Goal: Transaction & Acquisition: Obtain resource

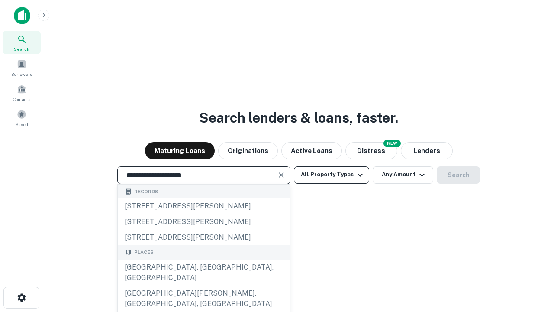
click at [203, 285] on div "[GEOGRAPHIC_DATA], [GEOGRAPHIC_DATA], [GEOGRAPHIC_DATA]" at bounding box center [204, 272] width 172 height 26
type input "**********"
click at [332, 174] on button "All Property Types" at bounding box center [331, 174] width 75 height 17
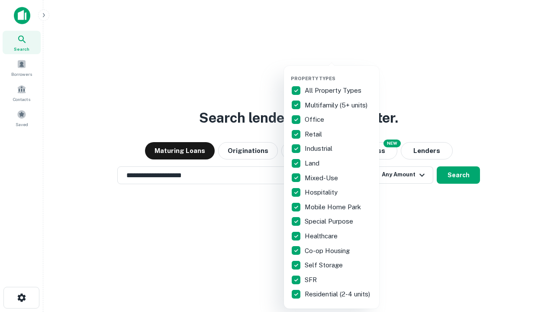
click at [338, 73] on button "button" at bounding box center [338, 73] width 95 height 0
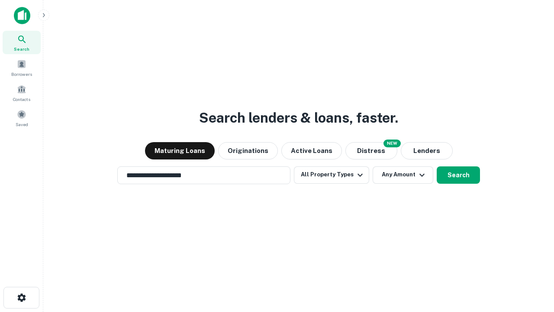
scroll to position [13, 0]
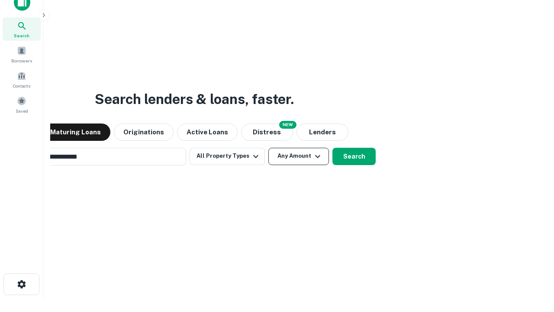
click at [268, 148] on button "Any Amount" at bounding box center [298, 156] width 61 height 17
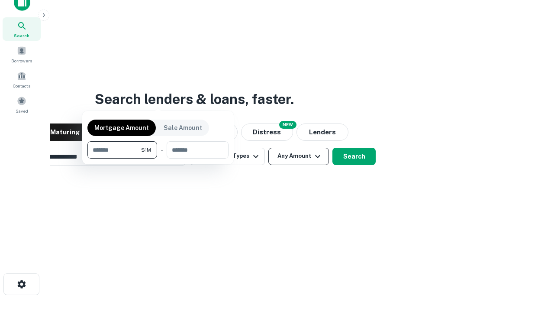
scroll to position [14, 0]
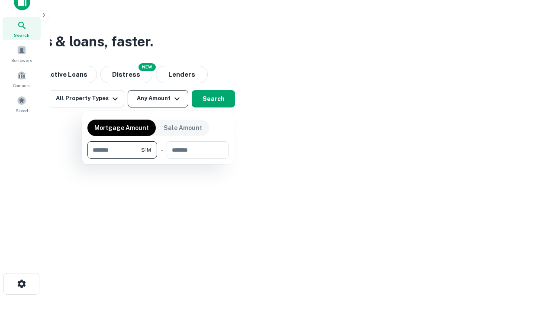
type input "*******"
click at [158, 158] on button "button" at bounding box center [157, 158] width 141 height 0
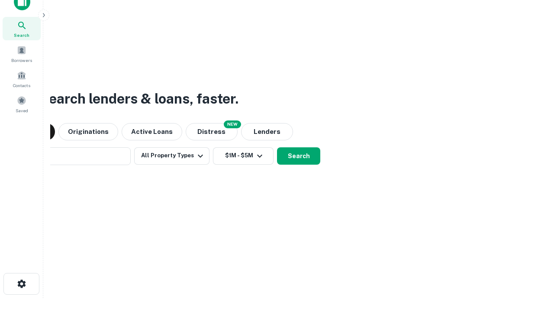
scroll to position [13, 0]
click at [277, 148] on button "Search" at bounding box center [298, 156] width 43 height 17
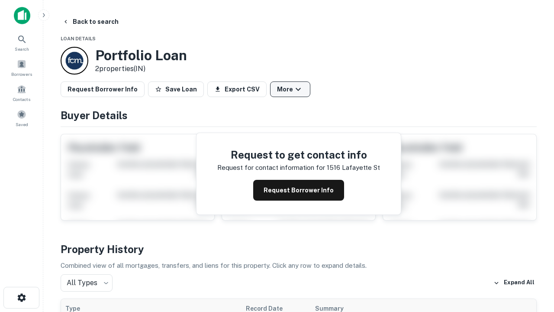
click at [290, 89] on button "More" at bounding box center [290, 89] width 40 height 16
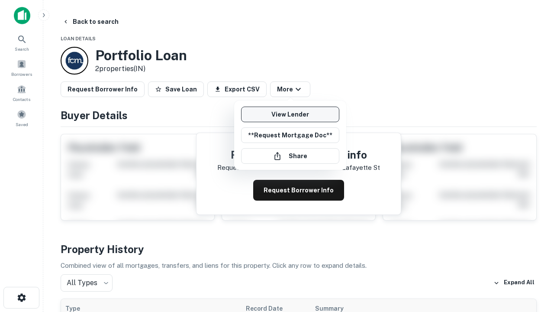
click at [290, 114] on link "View Lender" at bounding box center [290, 114] width 98 height 16
